Goal: Information Seeking & Learning: Learn about a topic

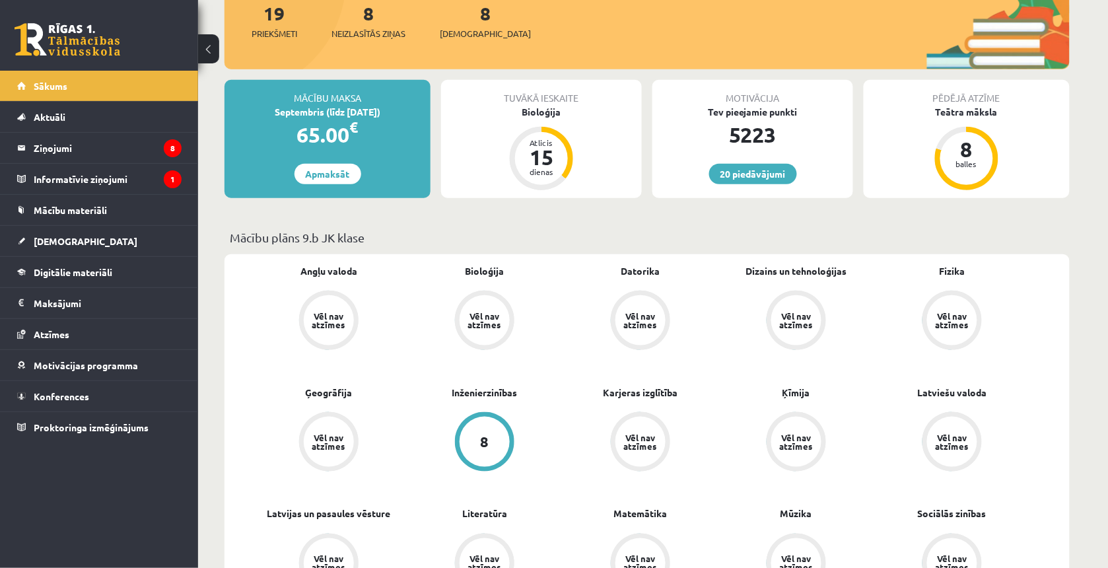
scroll to position [495, 0]
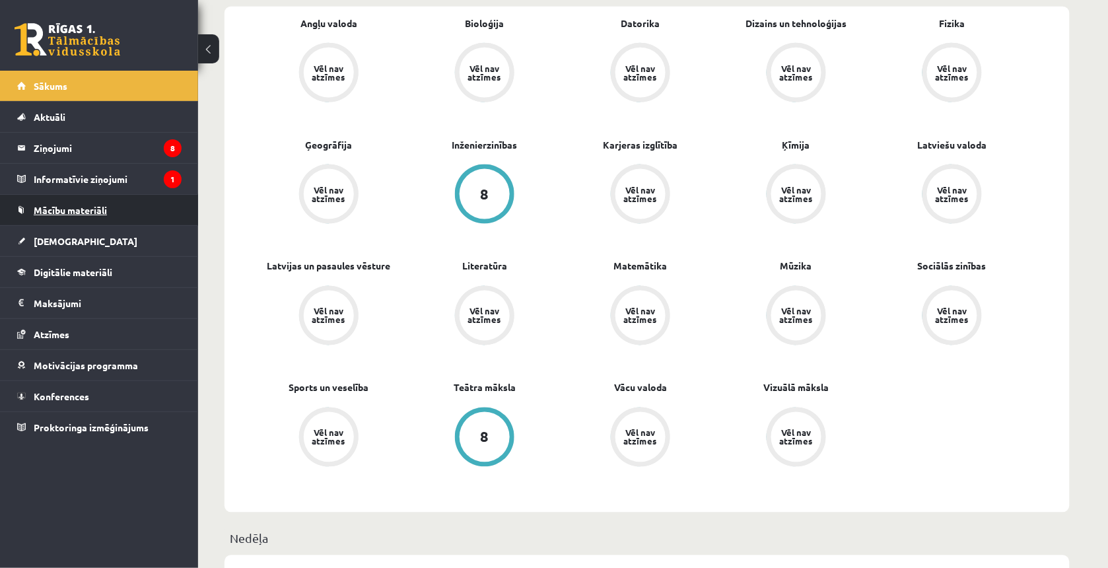
click at [110, 219] on link "Mācību materiāli" at bounding box center [99, 210] width 164 height 30
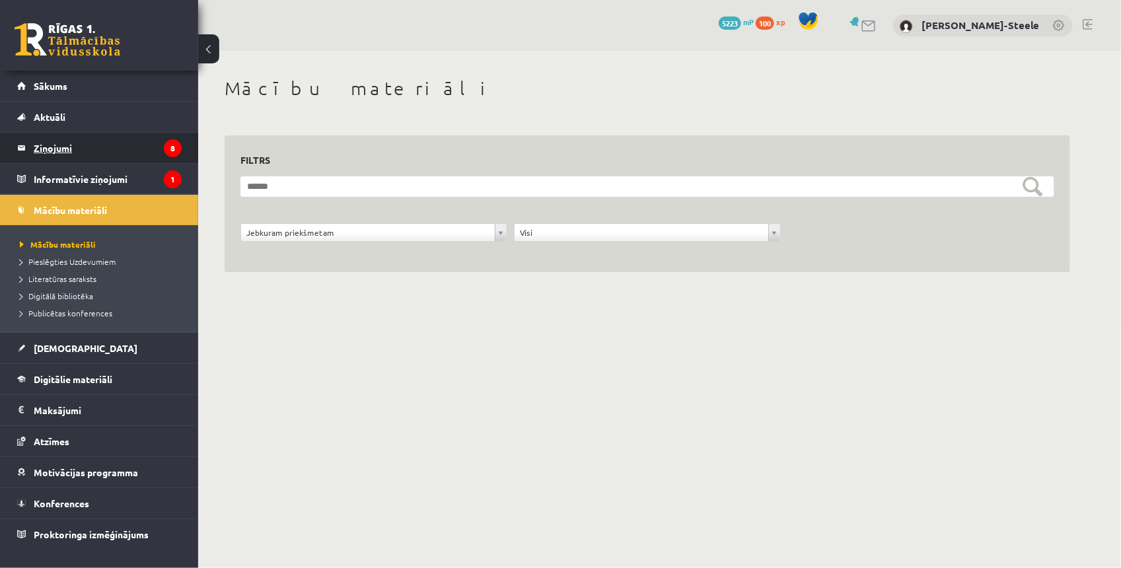
click at [94, 139] on legend "Ziņojumi 8" at bounding box center [108, 148] width 148 height 30
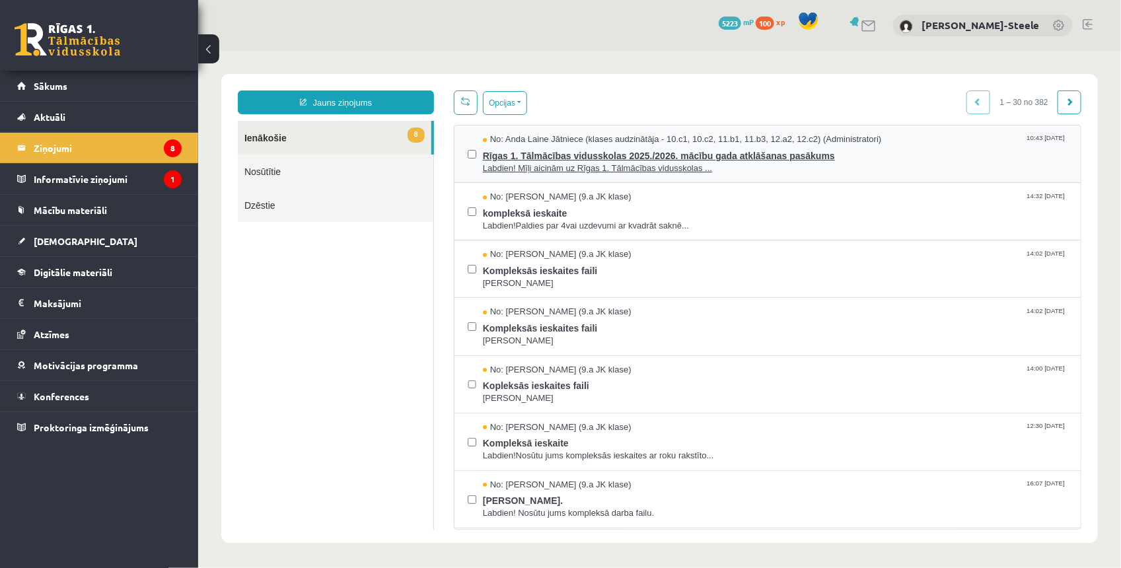
click at [520, 165] on span "Labdien! Mīļi aicinām uz Rīgas 1. Tālmācības vidusskolas ..." at bounding box center [774, 168] width 584 height 13
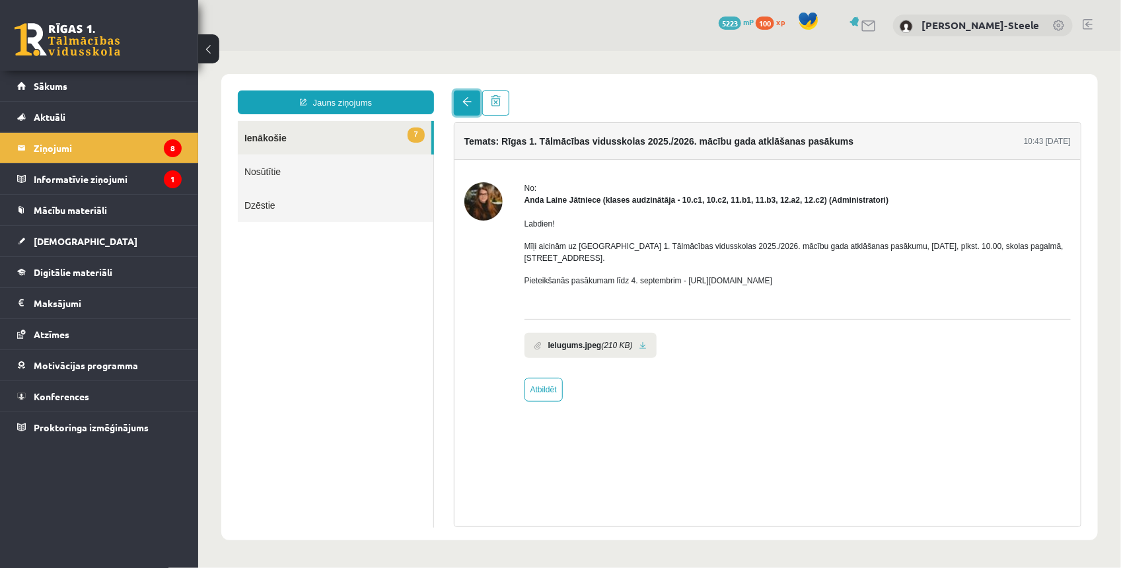
click at [460, 100] on link at bounding box center [466, 102] width 26 height 25
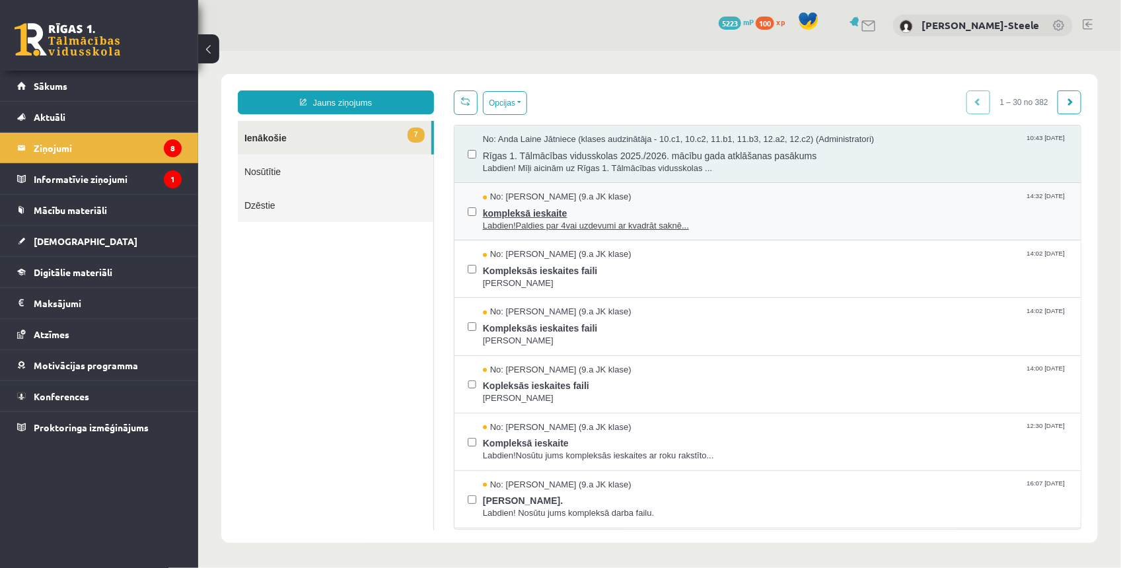
click at [505, 224] on span "Labdien!Paldies par 4vai uzdevumi ar kvadrāt saknē..." at bounding box center [774, 225] width 584 height 13
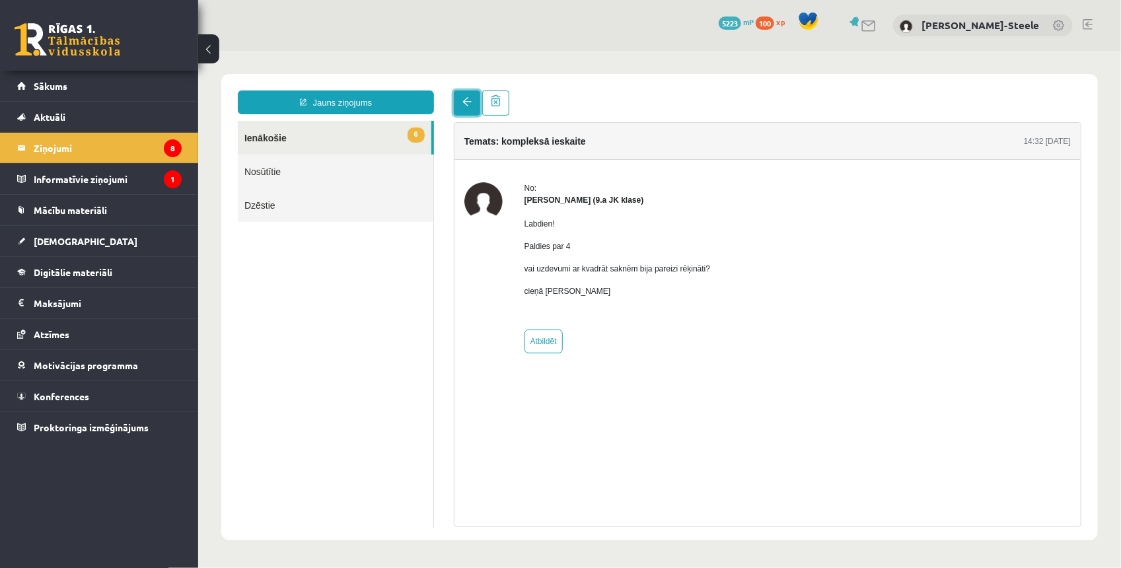
click at [472, 110] on link at bounding box center [466, 102] width 26 height 25
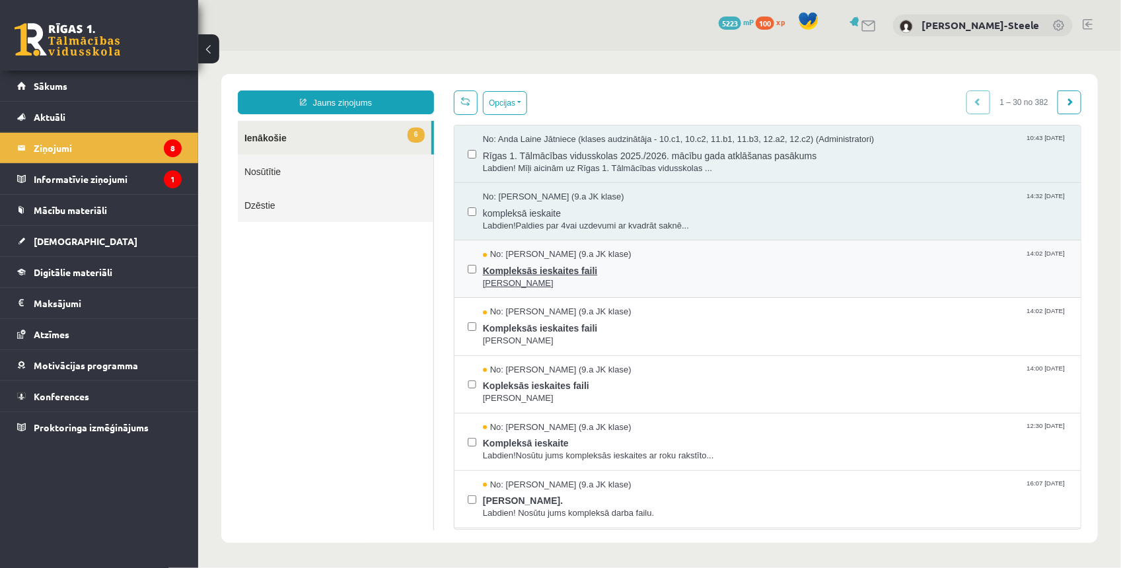
scroll to position [165, 0]
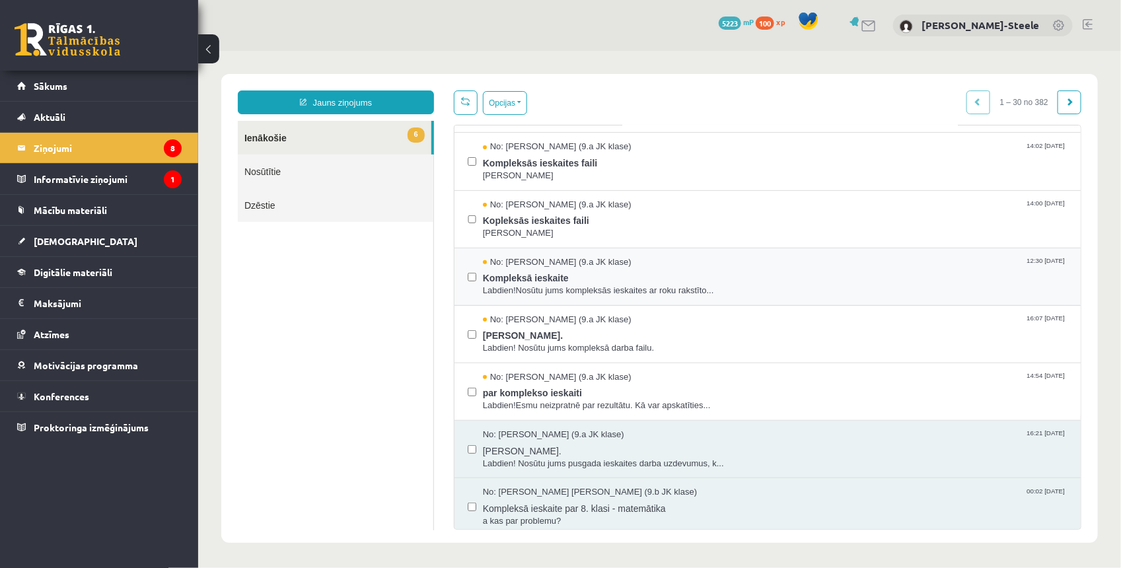
click at [459, 269] on div "No: Jana Anna Kārkliņa (9.a JK klase) 12:30 26/05/2025 Kompleksā ieskaite Labdi…" at bounding box center [767, 276] width 626 height 57
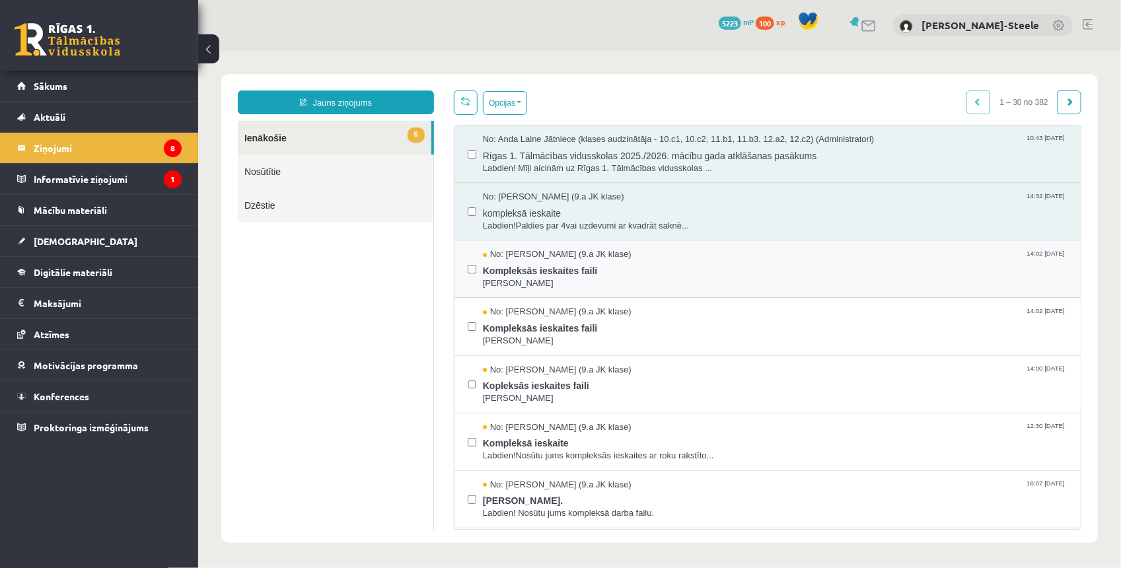
click at [467, 261] on label at bounding box center [471, 262] width 9 height 29
click at [505, 102] on button "Opcijas" at bounding box center [504, 102] width 44 height 24
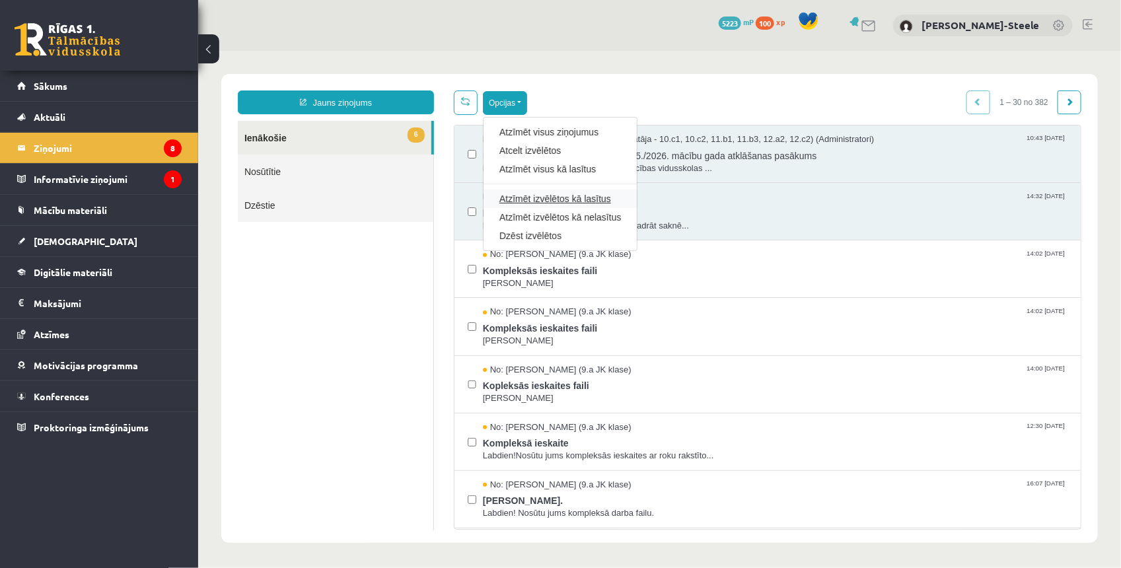
click at [568, 203] on link "Atzīmēt izvēlētos kā lasītus" at bounding box center [559, 197] width 121 height 13
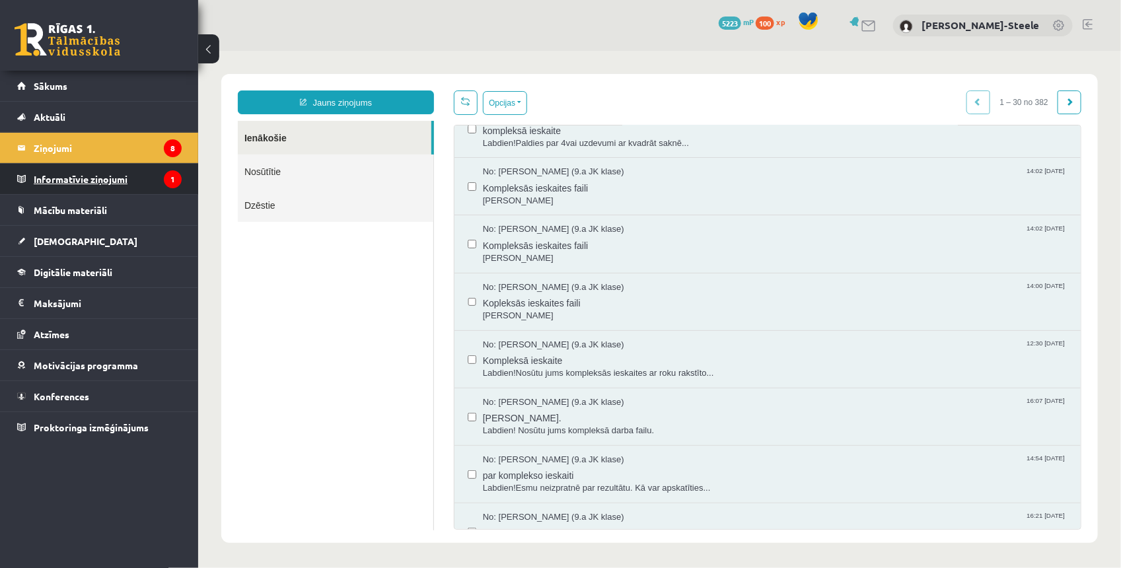
click at [164, 178] on icon "1" at bounding box center [173, 179] width 18 height 18
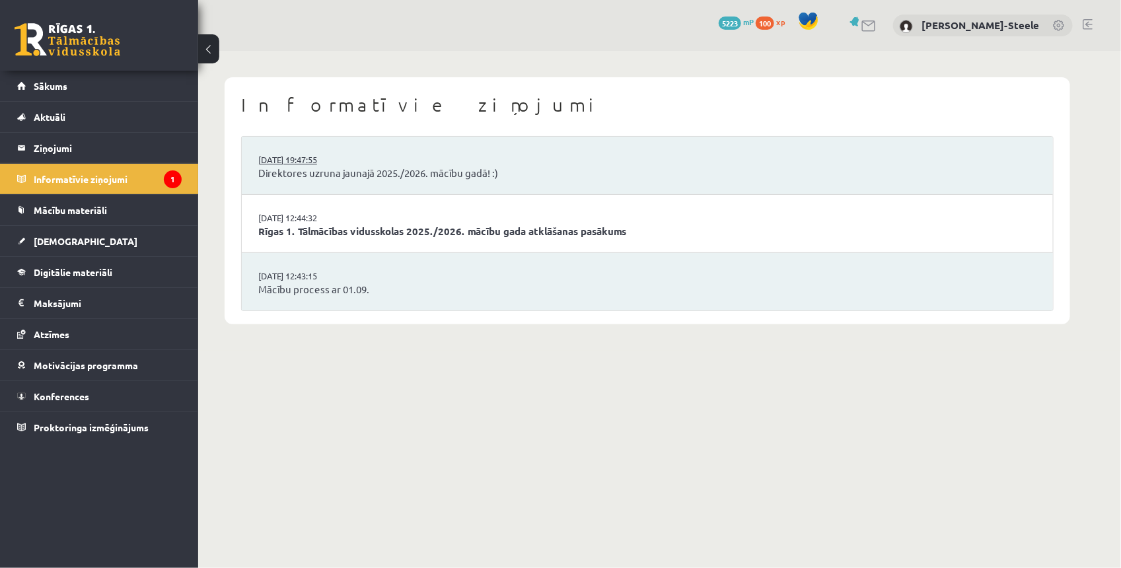
click at [341, 165] on link "29.08.2025 19:47:55" at bounding box center [307, 159] width 99 height 13
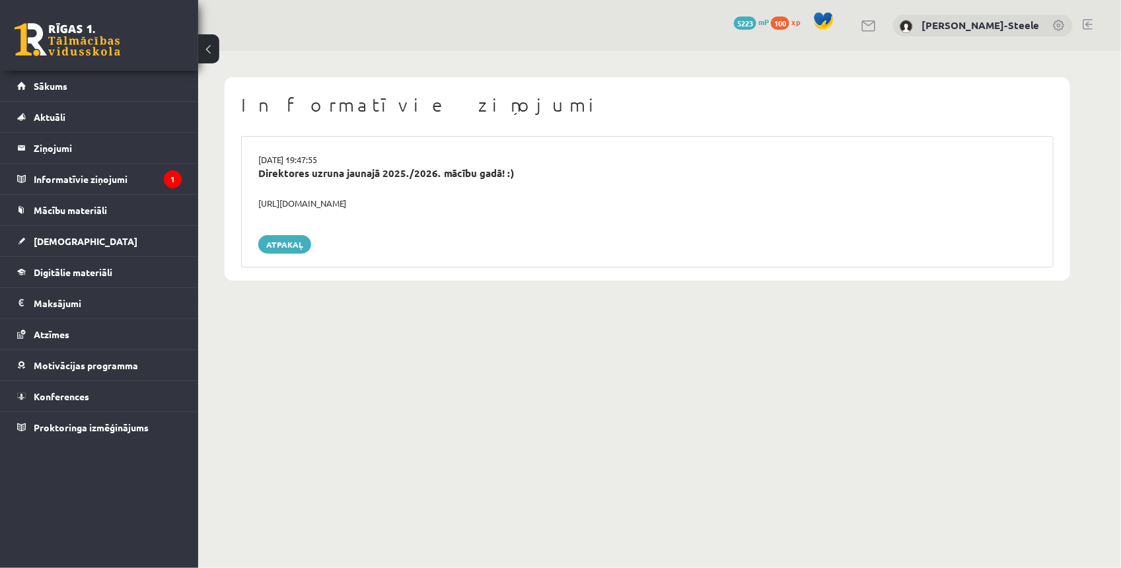
click at [321, 199] on div "[URL][DOMAIN_NAME]" at bounding box center [647, 203] width 798 height 13
drag, startPoint x: 424, startPoint y: 197, endPoint x: 258, endPoint y: 205, distance: 166.6
click at [258, 205] on div "https://youtube.com/shorts/lM8RsWyzCn4" at bounding box center [647, 203] width 798 height 13
copy div "https://youtube.com/shorts/lM8RsWyzCn4"
click at [300, 236] on link "Atpakaļ" at bounding box center [284, 244] width 53 height 18
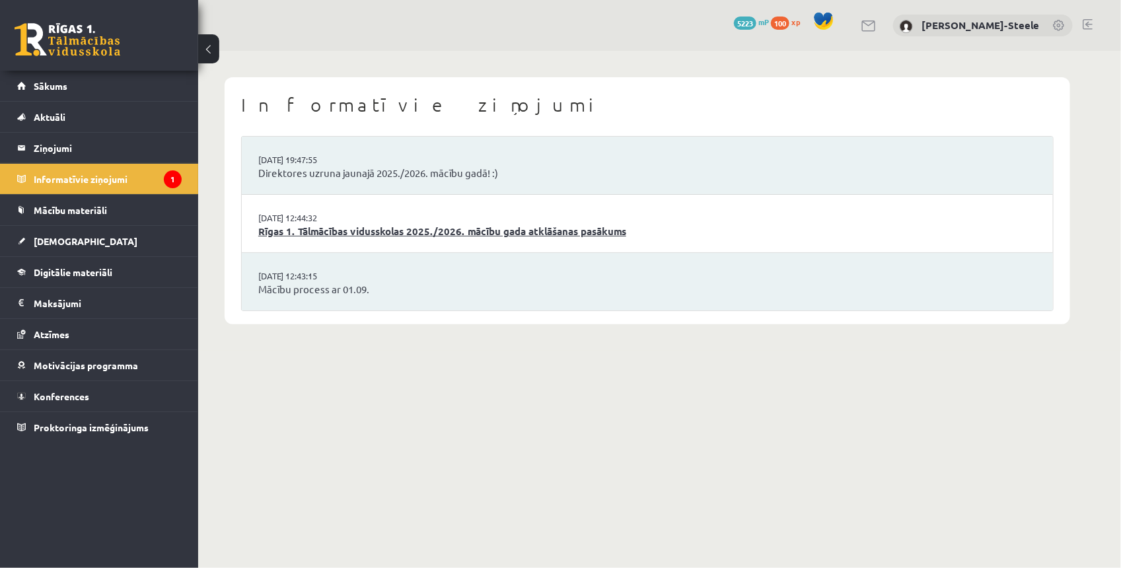
click at [340, 231] on link "Rīgas 1. Tālmācības vidusskolas 2025./2026. mācību gada atklāšanas pasākums" at bounding box center [647, 231] width 778 height 15
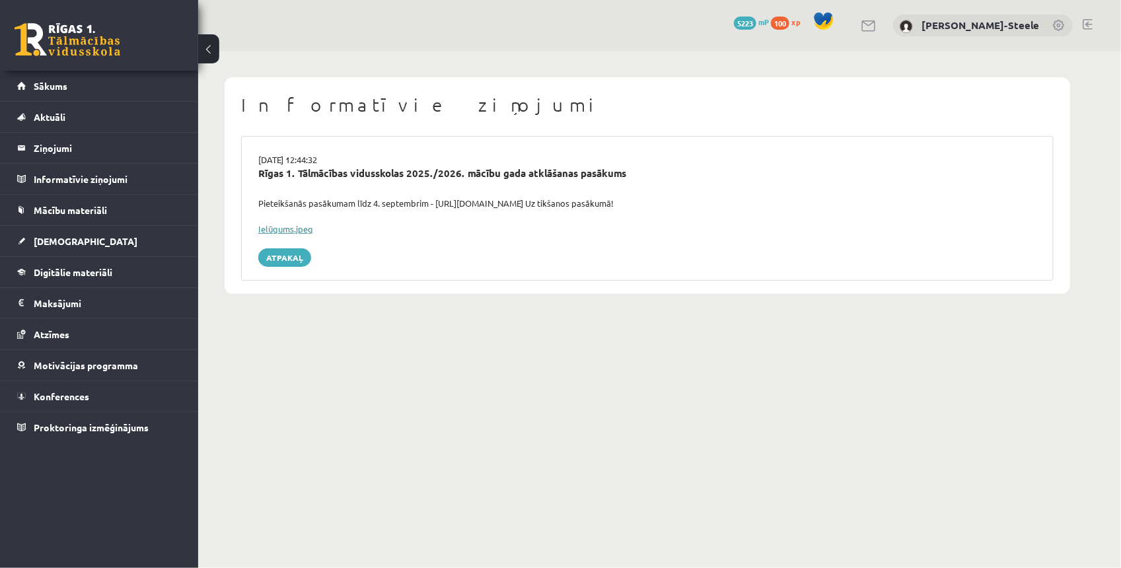
click at [295, 229] on link "Ielūgums.jpeg" at bounding box center [285, 228] width 55 height 11
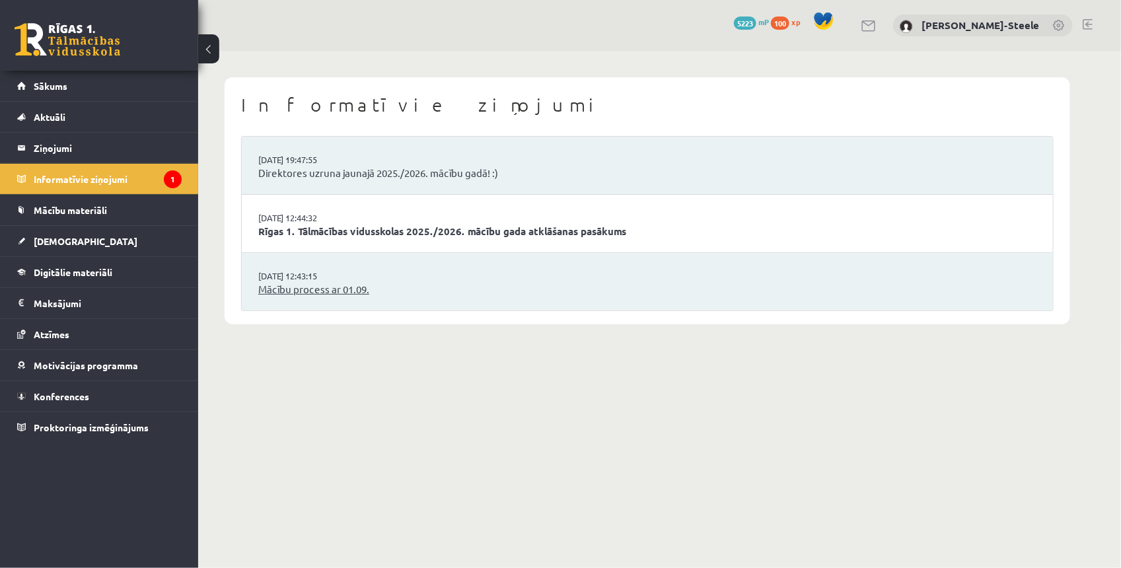
click at [362, 287] on link "Mācību process ar 01.09." at bounding box center [647, 289] width 778 height 15
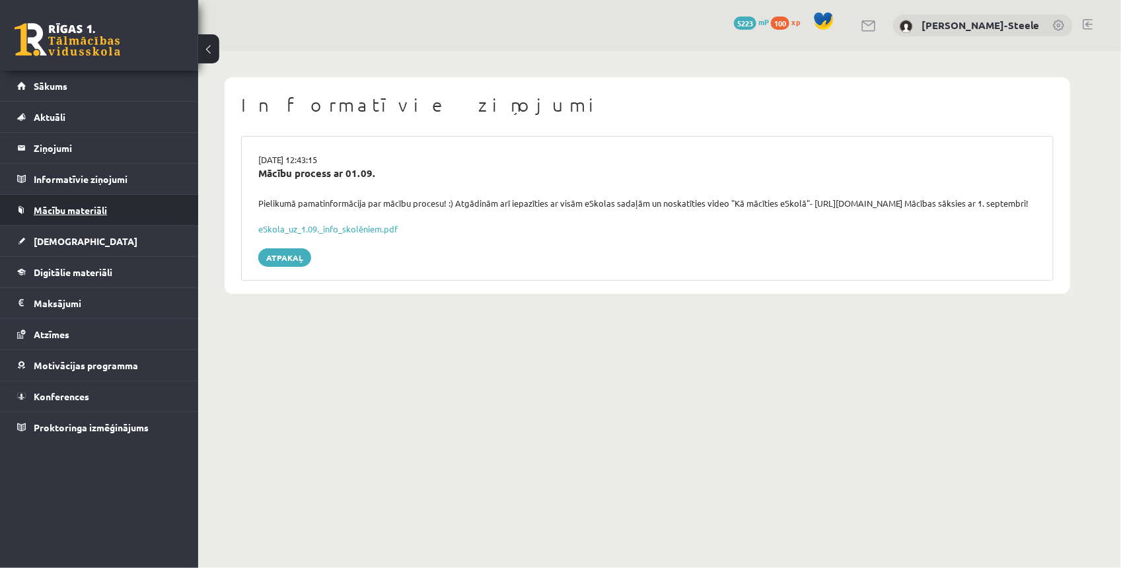
click at [81, 208] on span "Mācību materiāli" at bounding box center [70, 210] width 73 height 12
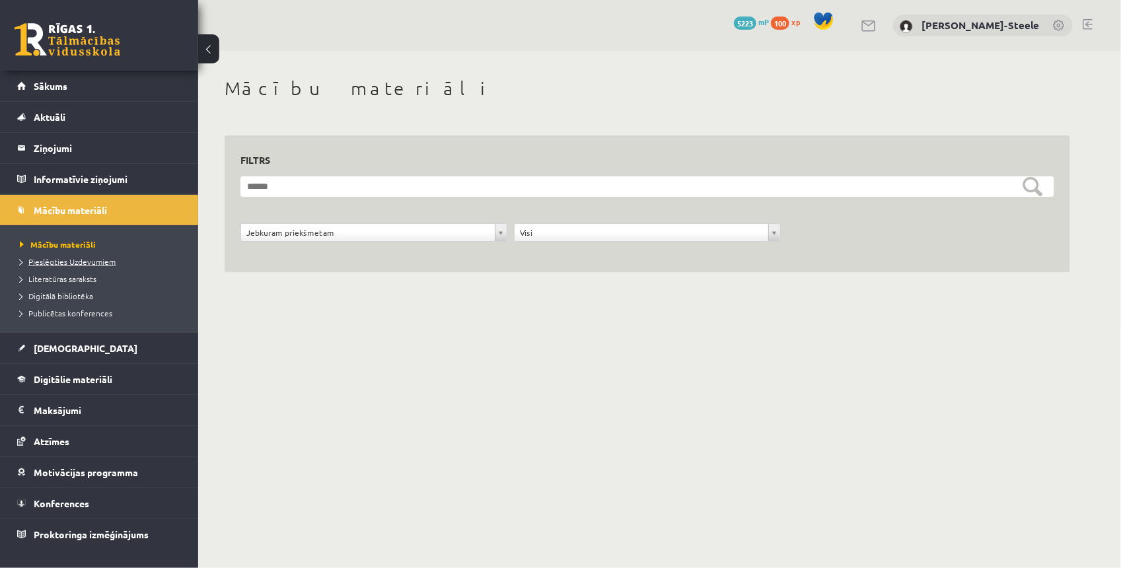
click at [98, 260] on span "Pieslēgties Uzdevumiem" at bounding box center [68, 261] width 96 height 11
click at [73, 239] on link "Mācību materiāli" at bounding box center [102, 244] width 165 height 12
click at [298, 242] on div "Jebkuram priekšmetam" at bounding box center [373, 232] width 267 height 18
click at [96, 353] on link "[DEMOGRAPHIC_DATA]" at bounding box center [99, 348] width 164 height 30
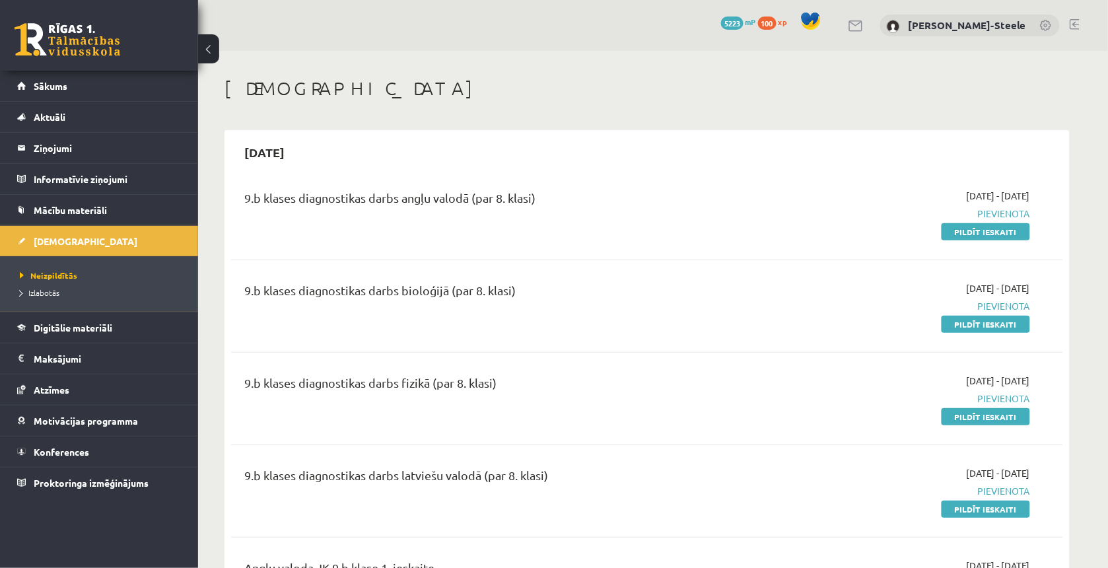
scroll to position [413, 0]
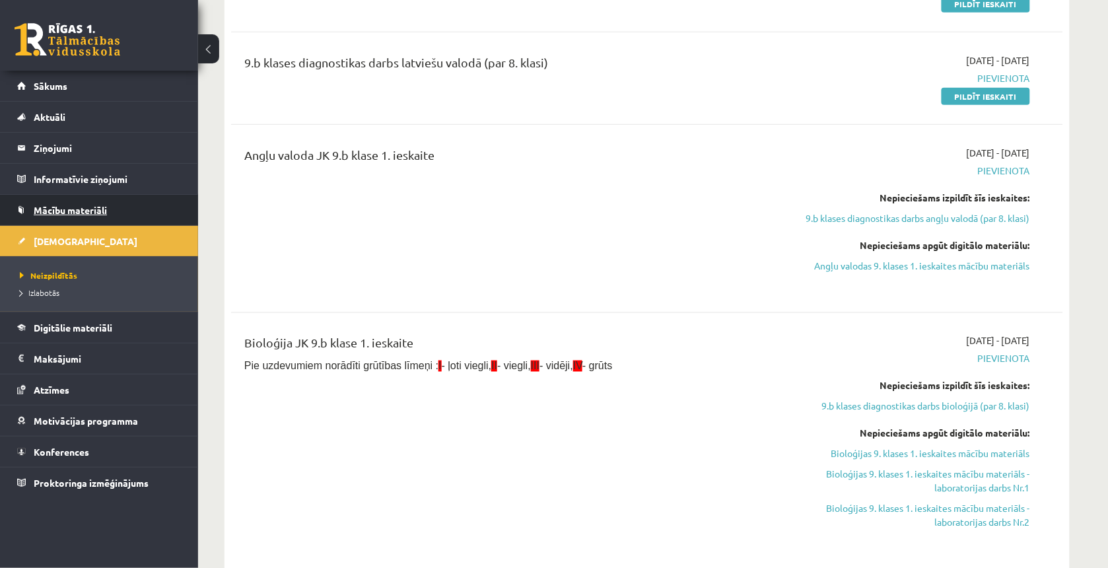
click at [100, 205] on span "Mācību materiāli" at bounding box center [70, 210] width 73 height 12
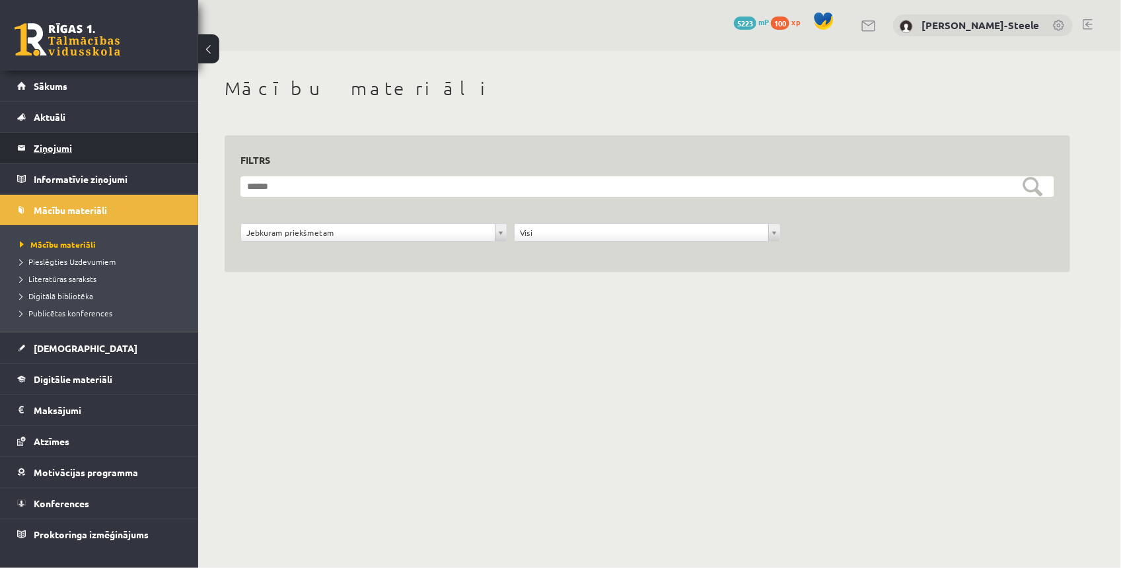
click at [116, 137] on legend "Ziņojumi 0" at bounding box center [108, 148] width 148 height 30
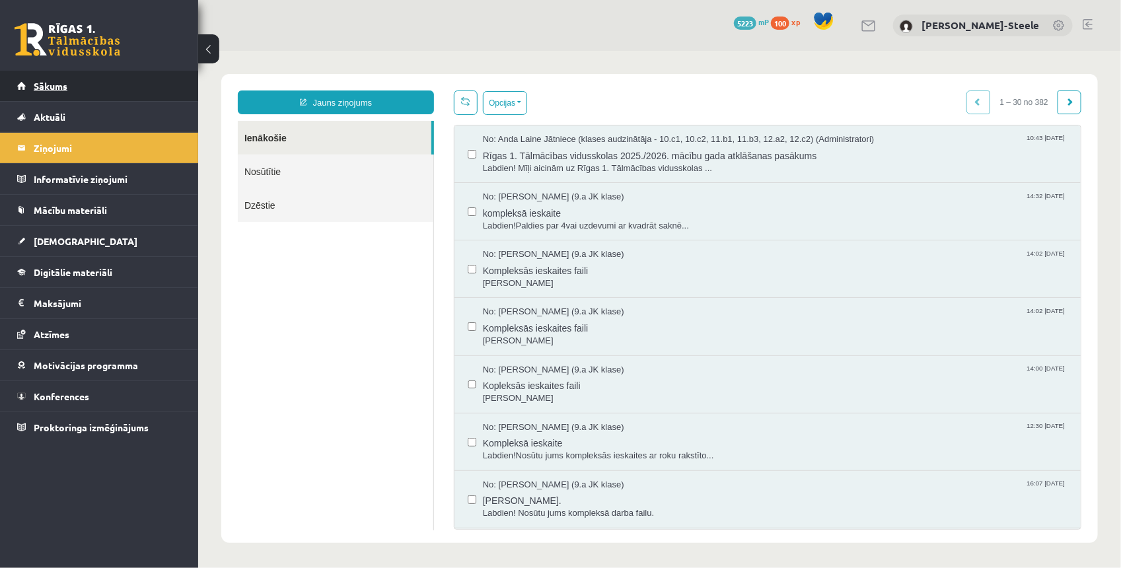
click at [104, 83] on link "Sākums" at bounding box center [99, 86] width 164 height 30
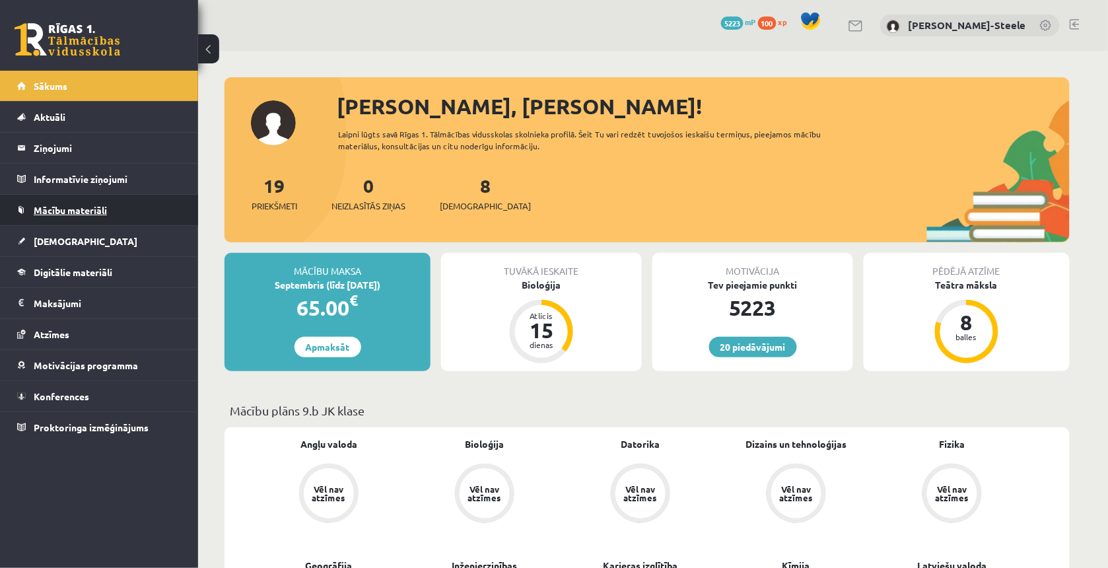
click at [120, 209] on link "Mācību materiāli" at bounding box center [99, 210] width 164 height 30
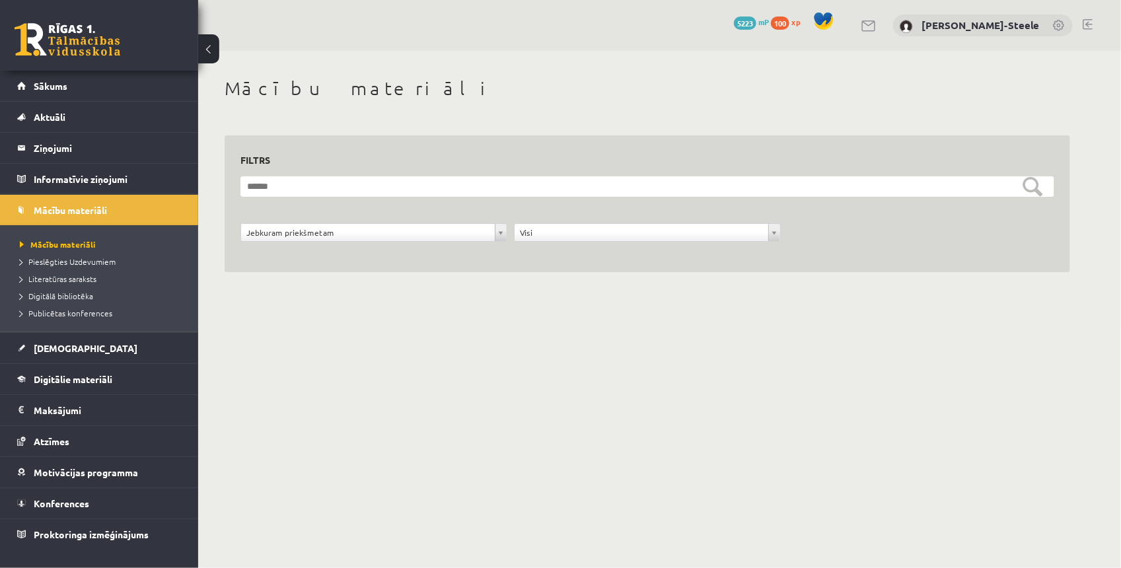
click at [371, 223] on div "Jebkuram priekšmetam" at bounding box center [373, 232] width 267 height 18
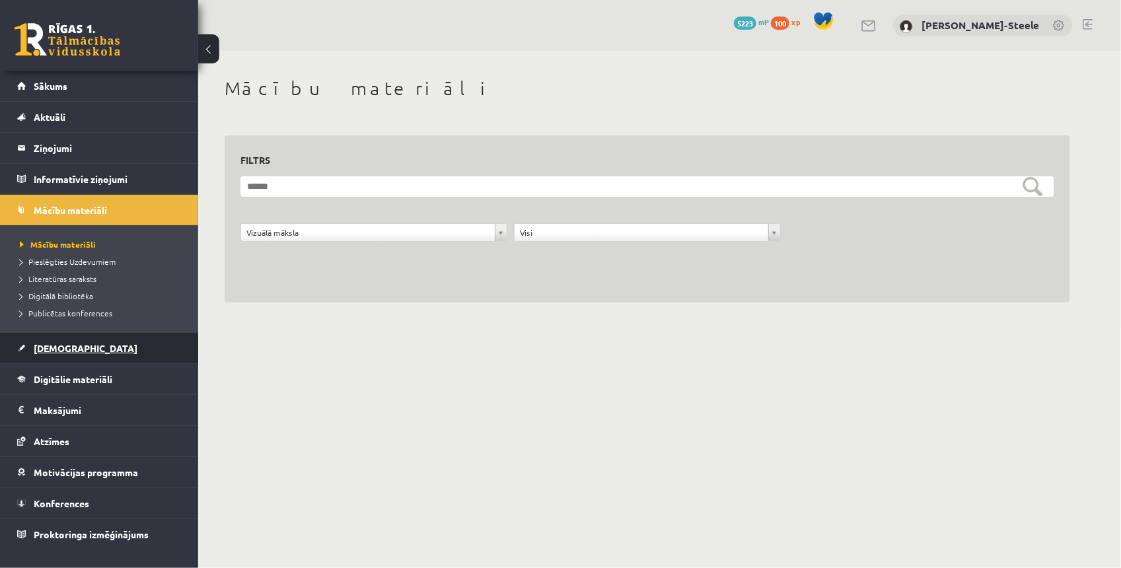
click at [108, 353] on link "[DEMOGRAPHIC_DATA]" at bounding box center [99, 348] width 164 height 30
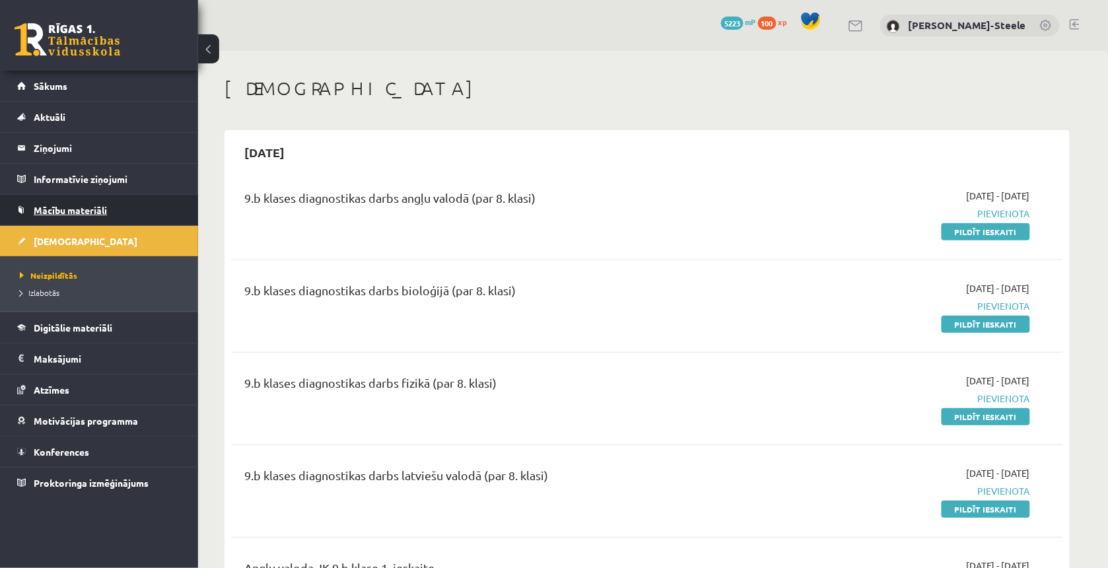
click at [99, 219] on link "Mācību materiāli" at bounding box center [99, 210] width 164 height 30
